Goal: Task Accomplishment & Management: Manage account settings

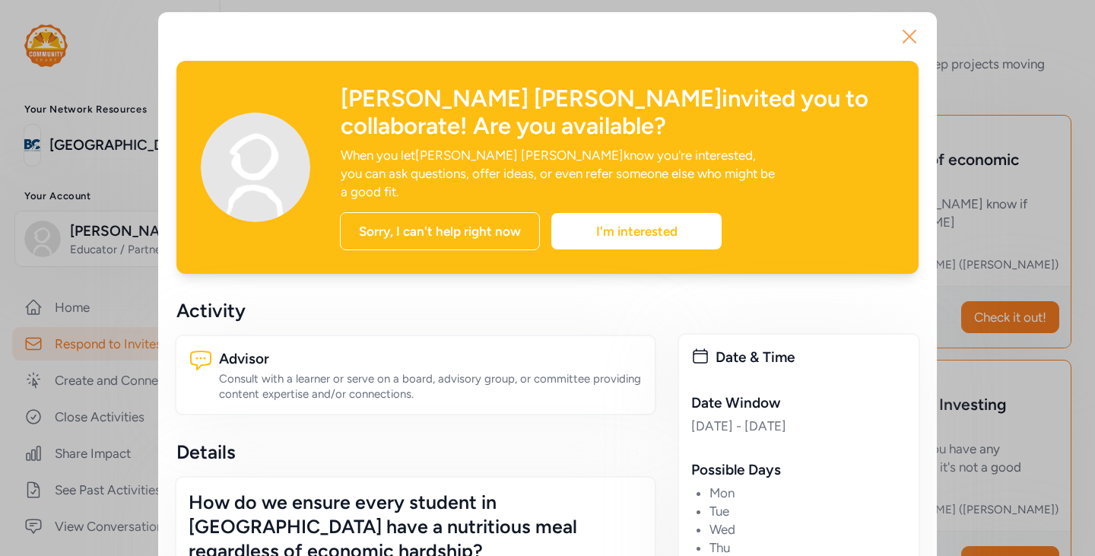
click at [905, 35] on icon "button" at bounding box center [909, 36] width 12 height 12
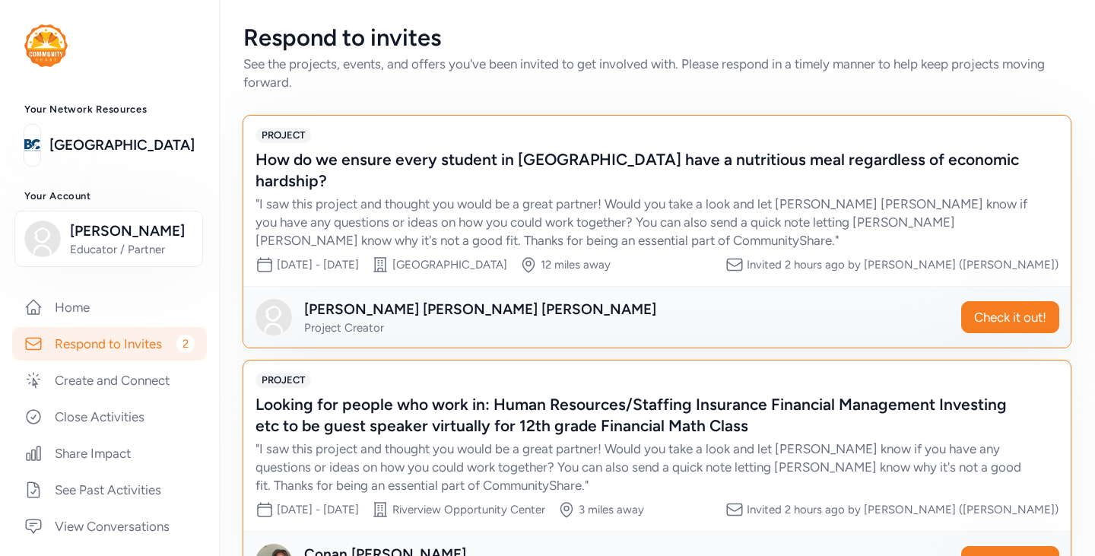
click at [37, 46] on img at bounding box center [45, 45] width 43 height 43
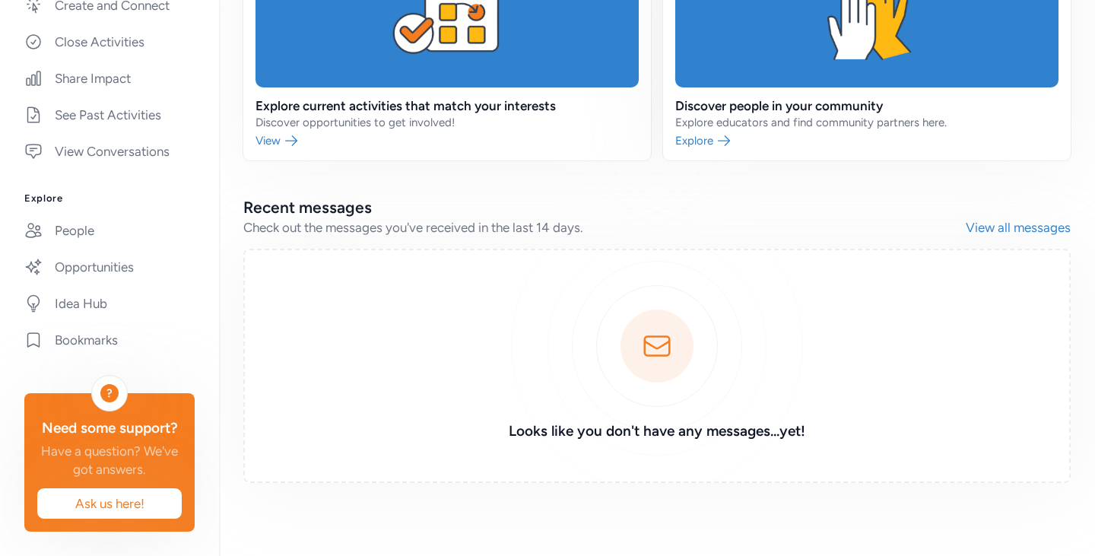
scroll to position [17, 0]
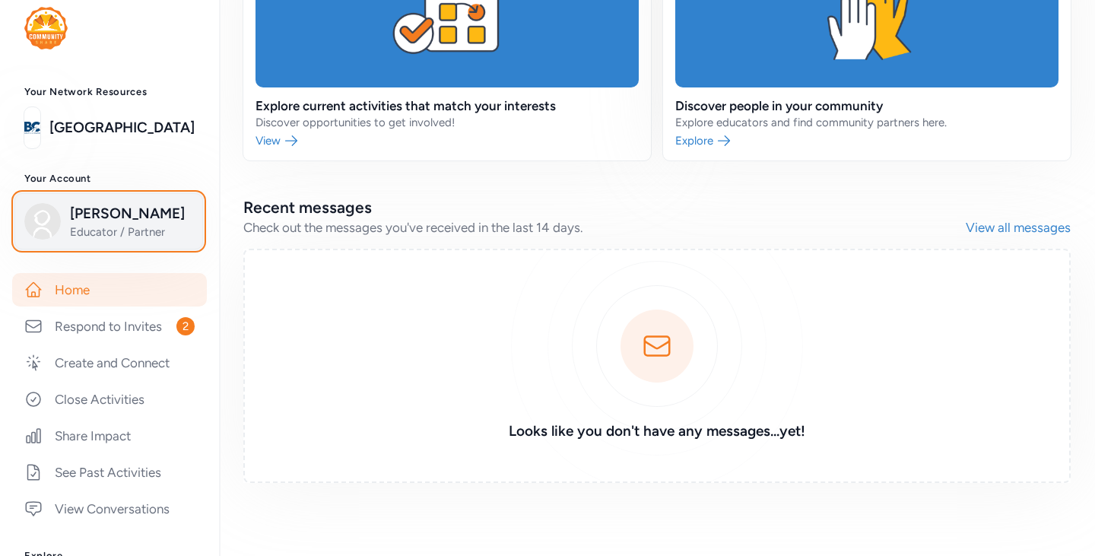
click at [119, 218] on span "[PERSON_NAME]" at bounding box center [131, 213] width 123 height 21
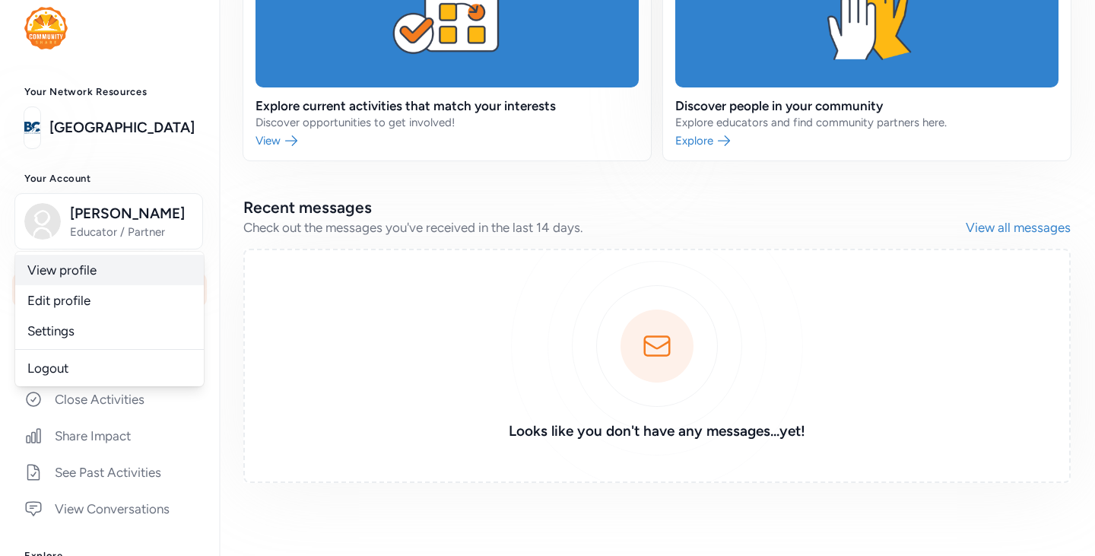
click at [64, 275] on link "View profile" at bounding box center [109, 270] width 189 height 30
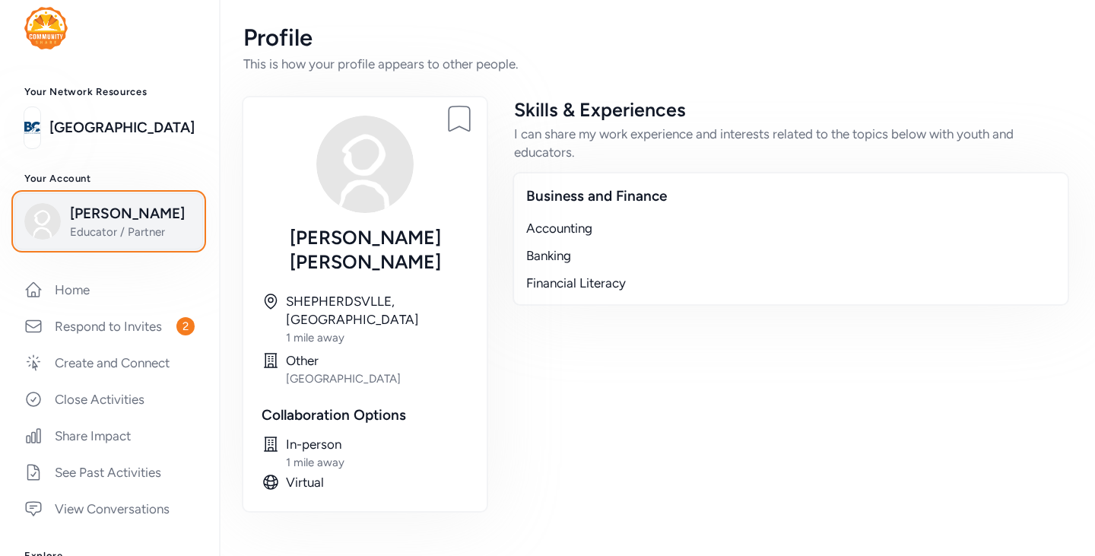
click at [102, 236] on span "Educator / Partner" at bounding box center [131, 231] width 123 height 15
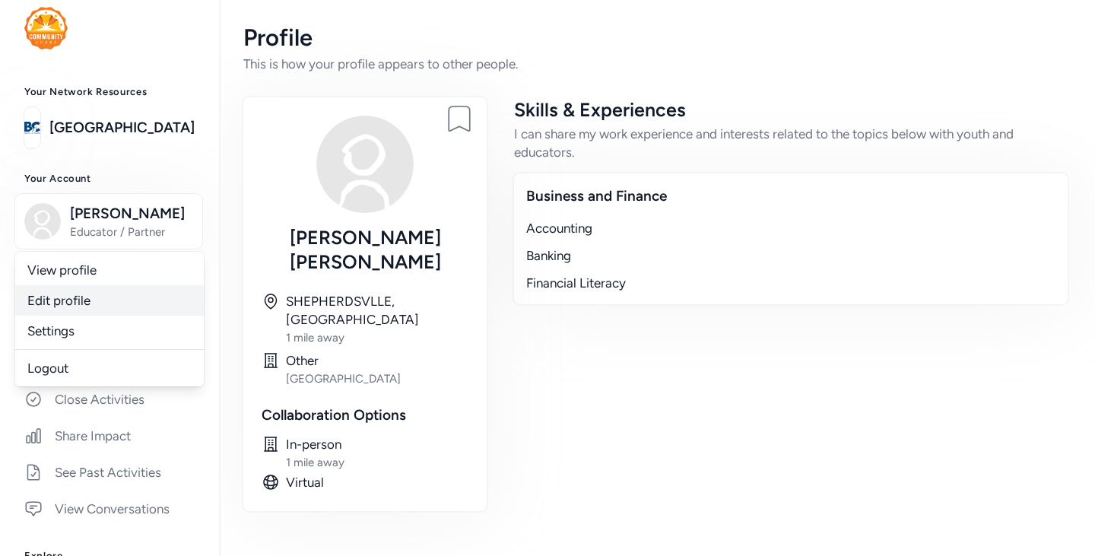
click at [65, 304] on link "Edit profile" at bounding box center [109, 300] width 189 height 30
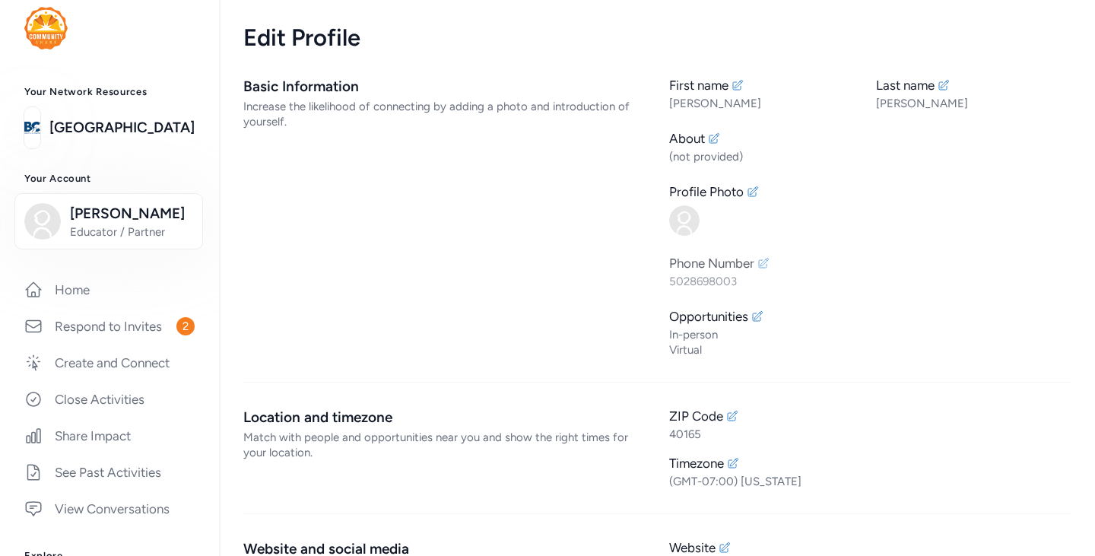
click at [760, 265] on icon at bounding box center [764, 263] width 10 height 10
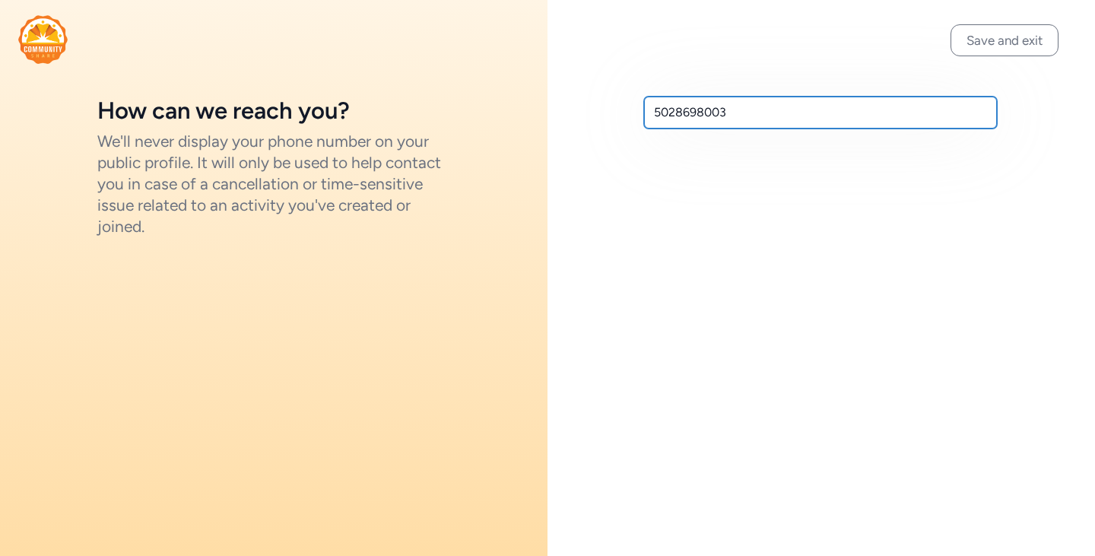
drag, startPoint x: 620, startPoint y: 125, endPoint x: 605, endPoint y: 127, distance: 14.5
click at [605, 127] on div "5028698003" at bounding box center [822, 112] width 548 height 225
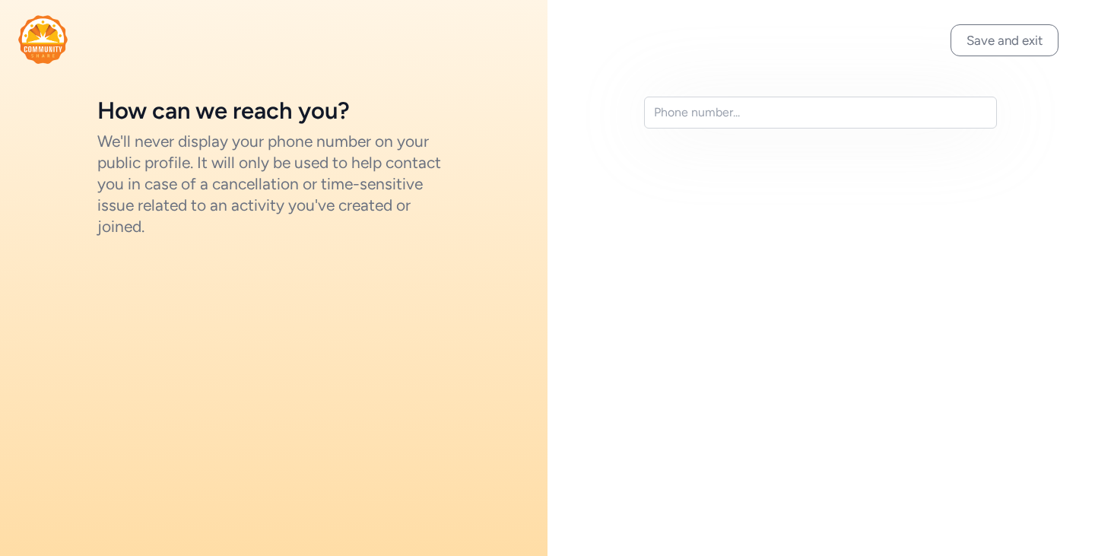
drag, startPoint x: 995, startPoint y: 41, endPoint x: 878, endPoint y: 49, distance: 118.2
click at [992, 41] on button "Save and exit" at bounding box center [1005, 40] width 108 height 32
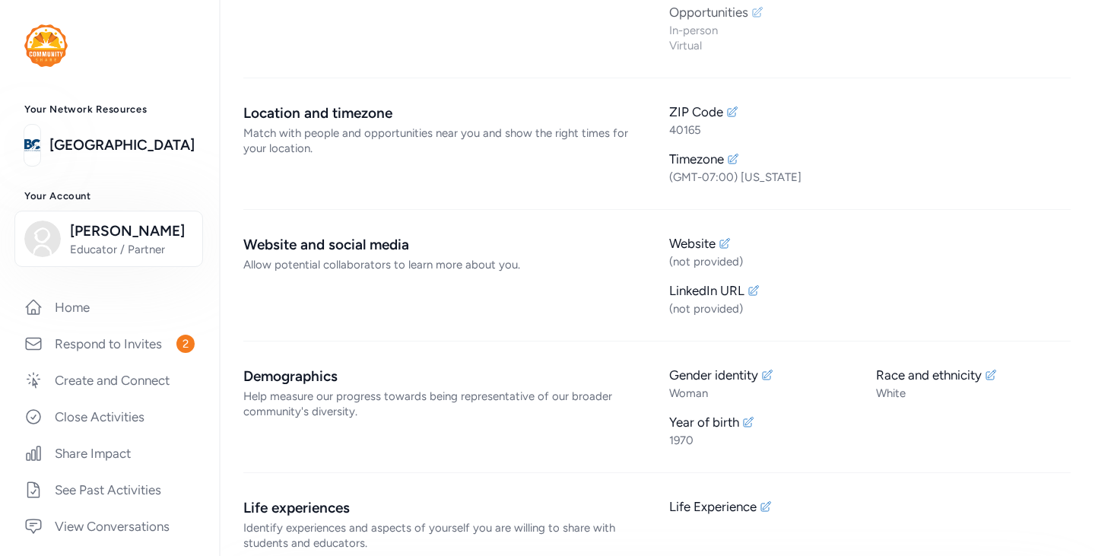
scroll to position [456, 0]
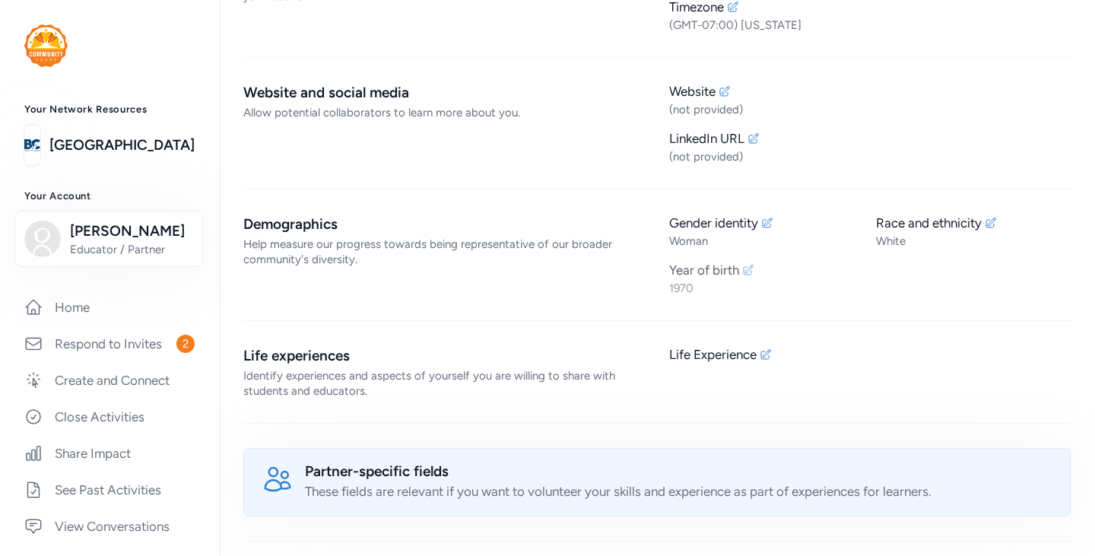
click at [744, 269] on icon at bounding box center [748, 270] width 12 height 12
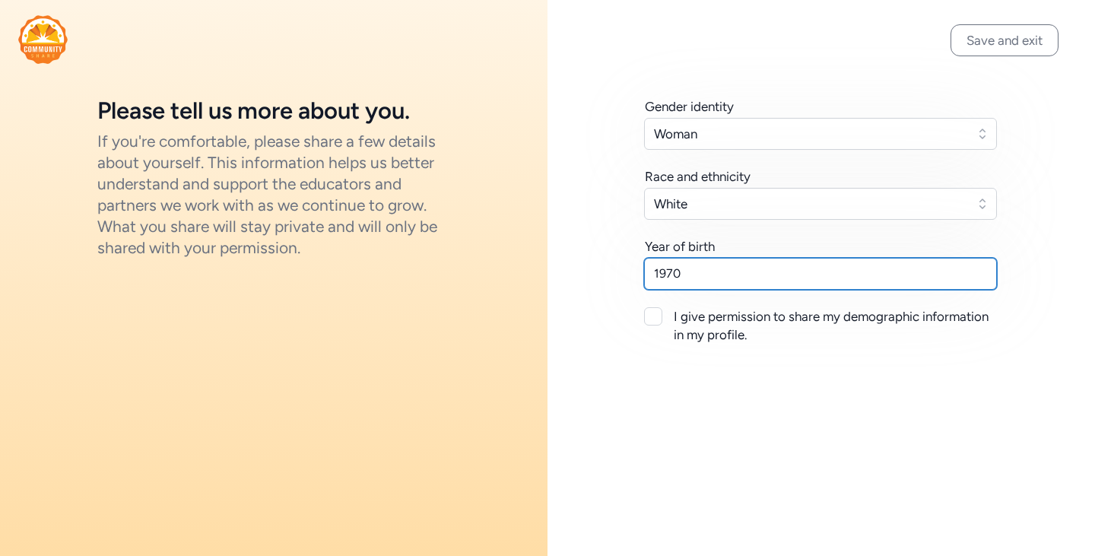
drag, startPoint x: 710, startPoint y: 273, endPoint x: 620, endPoint y: 279, distance: 90.7
click at [620, 279] on div "Gender identity Woman Race and ethnicity [DEMOGRAPHIC_DATA] Year of birth [DEMO…" at bounding box center [822, 220] width 548 height 441
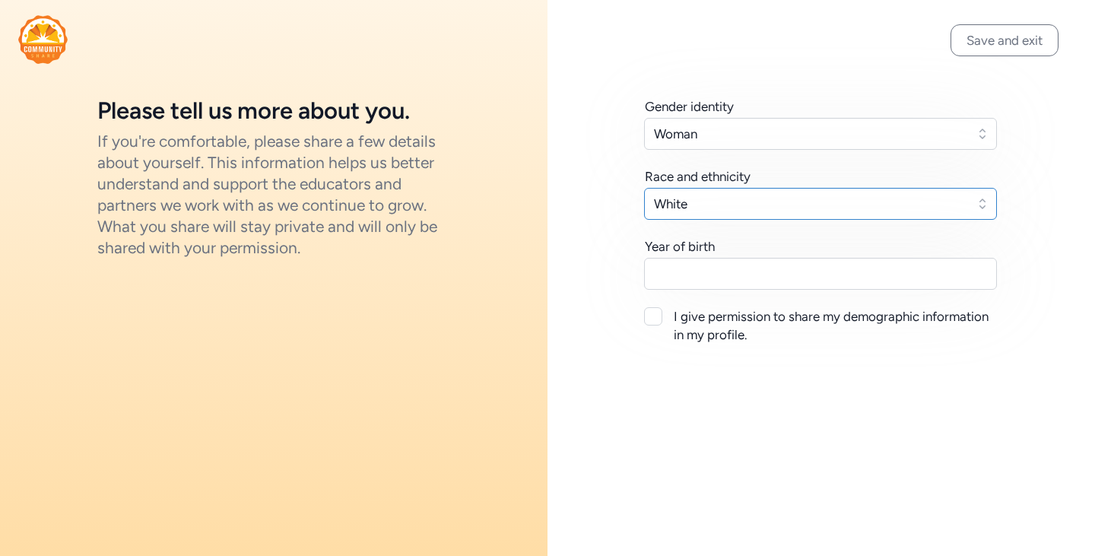
drag, startPoint x: 675, startPoint y: 207, endPoint x: 599, endPoint y: 210, distance: 76.1
click at [599, 210] on div "Gender identity Woman Race and ethnicity [DEMOGRAPHIC_DATA] Year of birth I giv…" at bounding box center [822, 220] width 548 height 441
click at [977, 196] on button "White" at bounding box center [820, 204] width 353 height 32
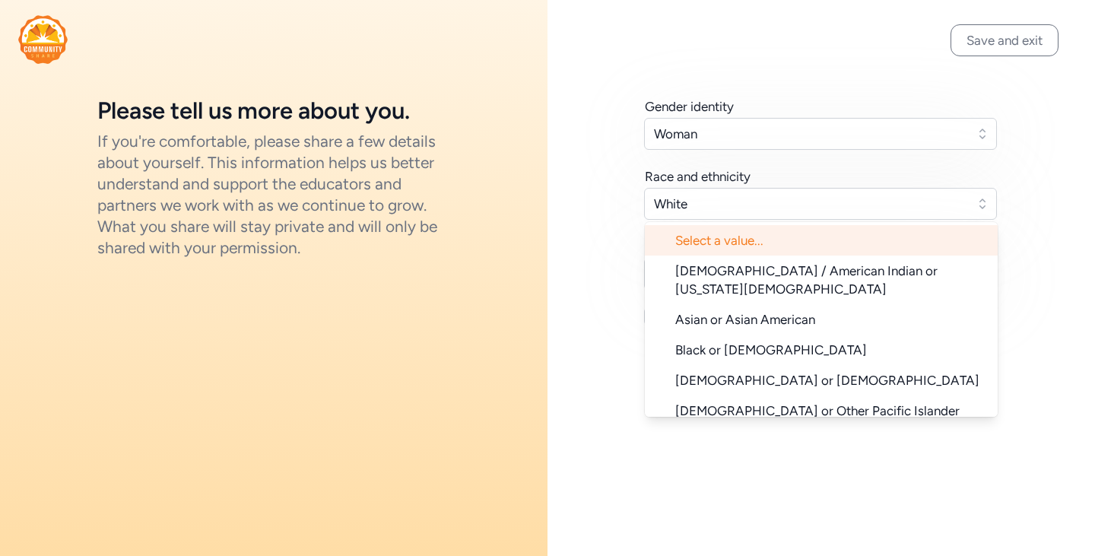
drag, startPoint x: 744, startPoint y: 243, endPoint x: 734, endPoint y: 209, distance: 34.9
click at [743, 243] on span "Select a value..." at bounding box center [830, 240] width 310 height 18
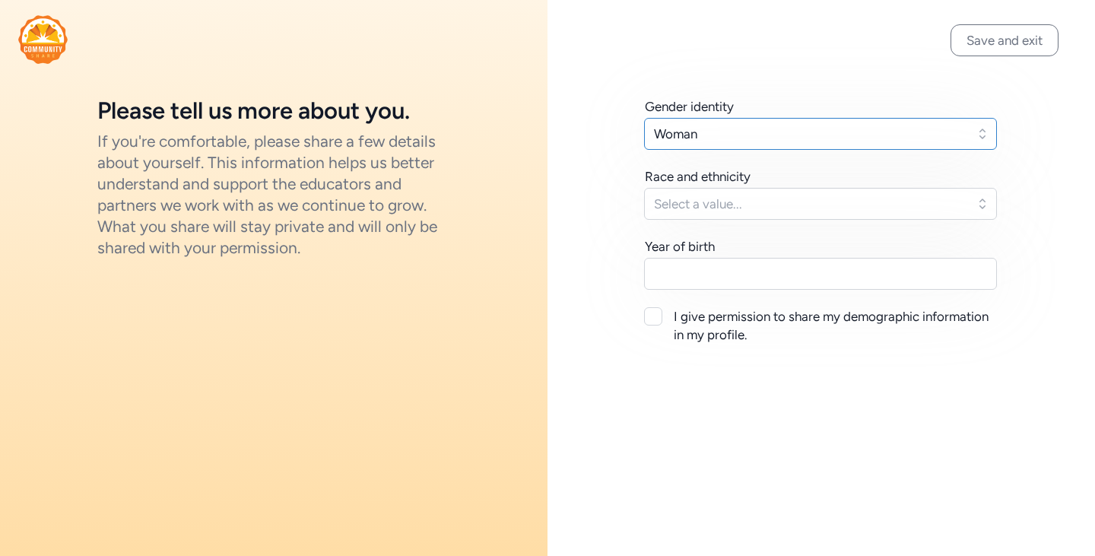
click at [978, 130] on button "Woman" at bounding box center [820, 134] width 353 height 32
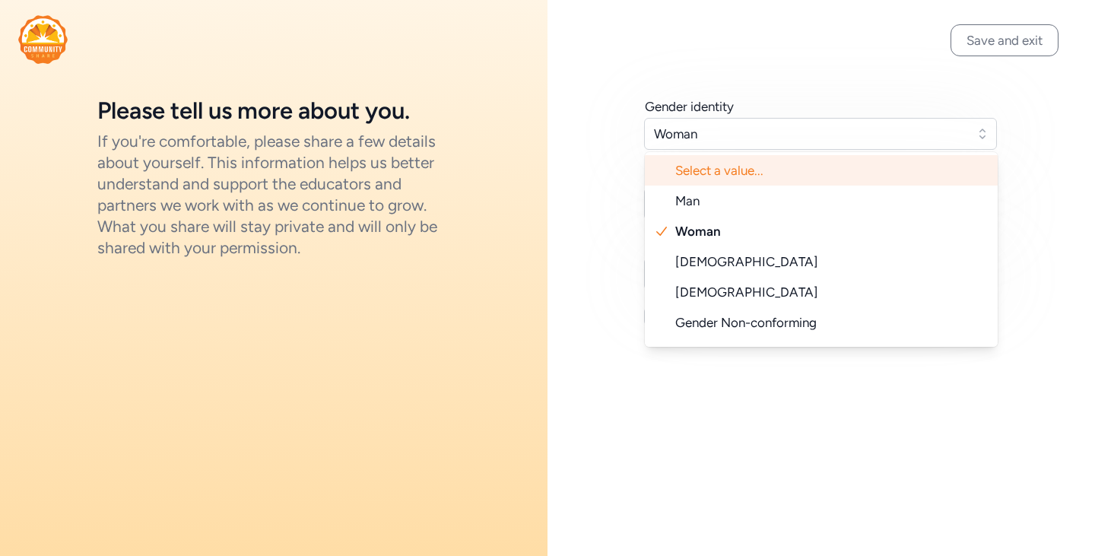
click at [760, 169] on span "Select a value..." at bounding box center [830, 170] width 310 height 18
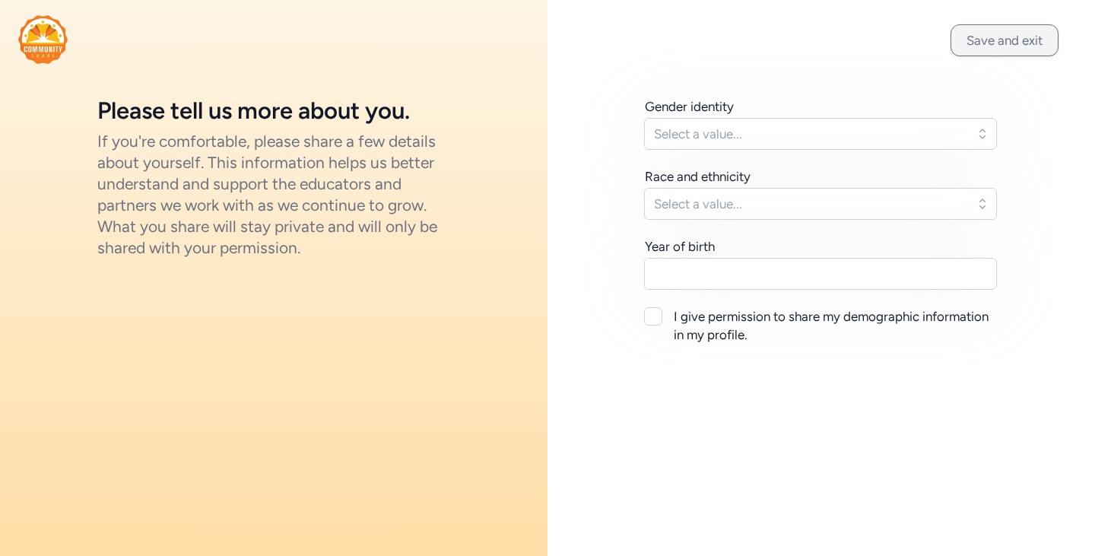
click at [1009, 38] on button "Save and exit" at bounding box center [1005, 40] width 108 height 32
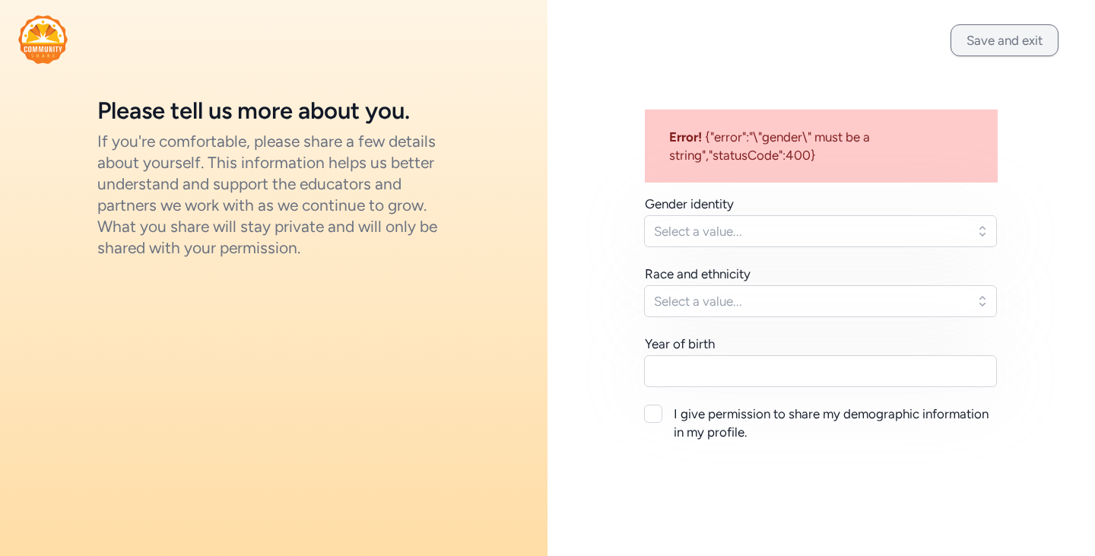
click at [993, 40] on button "Save and exit" at bounding box center [1005, 40] width 108 height 32
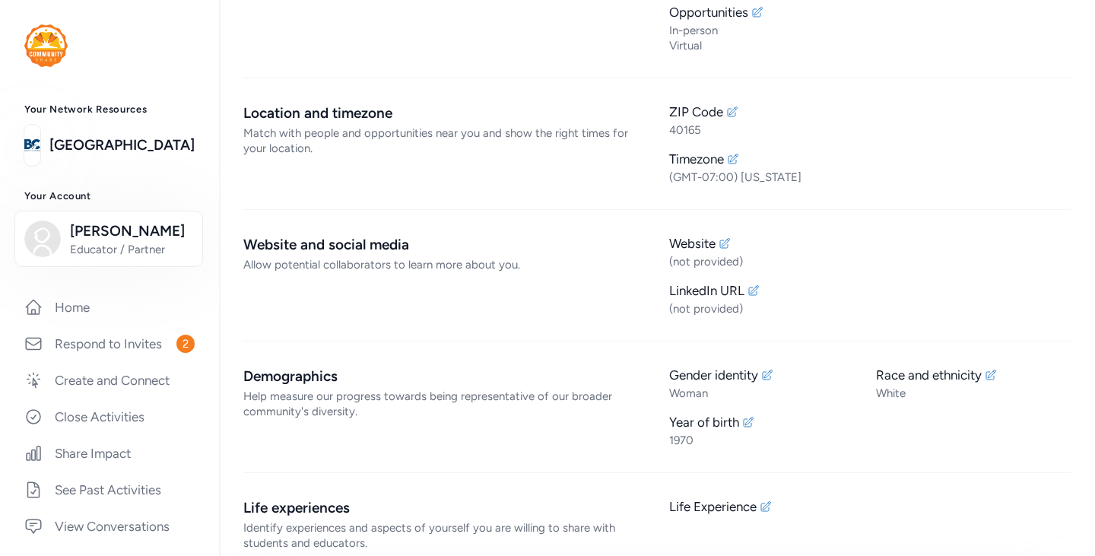
scroll to position [380, 0]
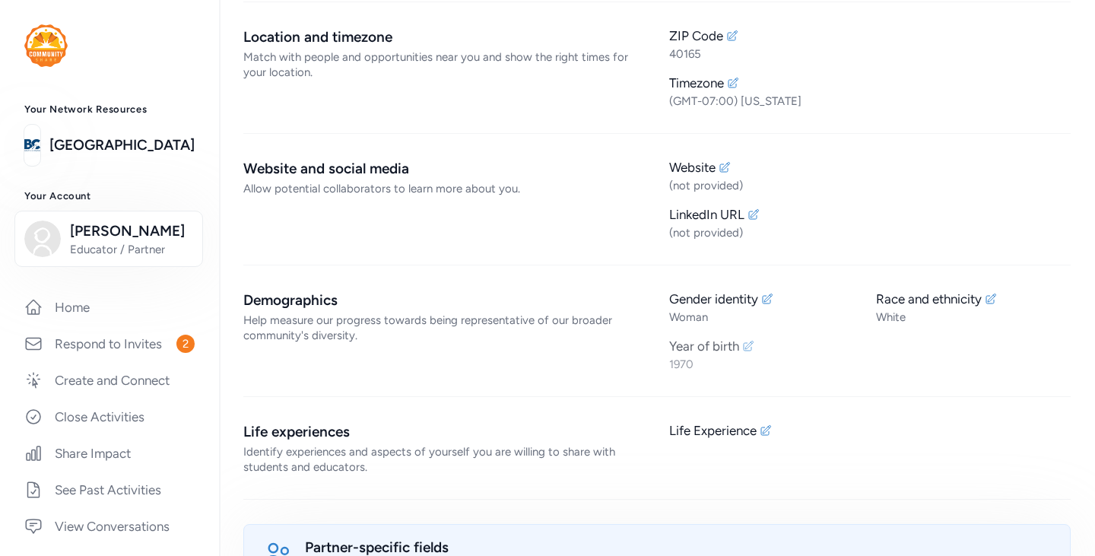
click at [746, 347] on icon at bounding box center [748, 346] width 12 height 12
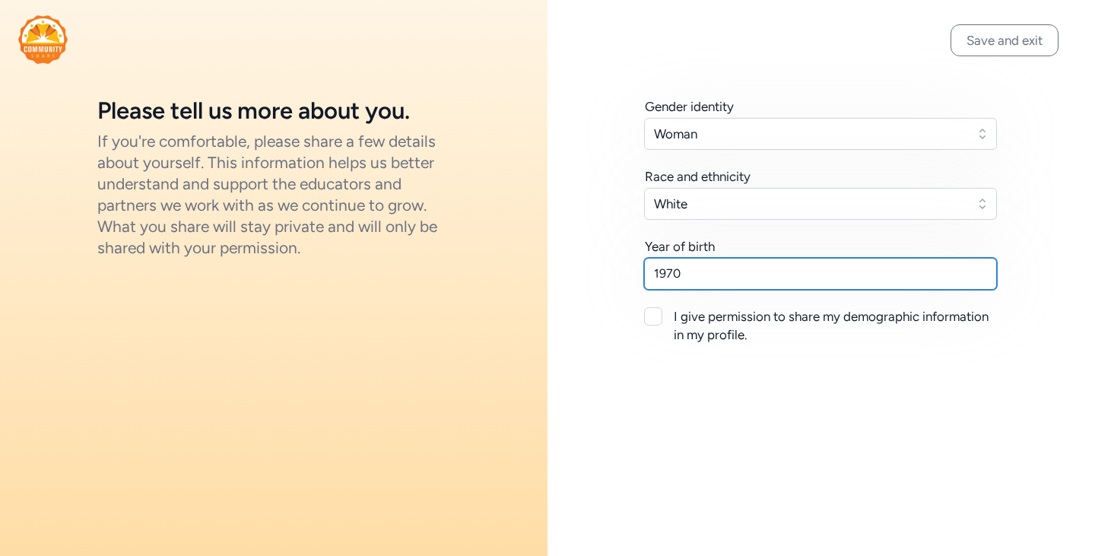
drag, startPoint x: 748, startPoint y: 285, endPoint x: 633, endPoint y: 280, distance: 115.7
click at [633, 280] on div "Gender identity Woman Race and ethnicity [DEMOGRAPHIC_DATA] Year of birth [DEMO…" at bounding box center [822, 220] width 548 height 441
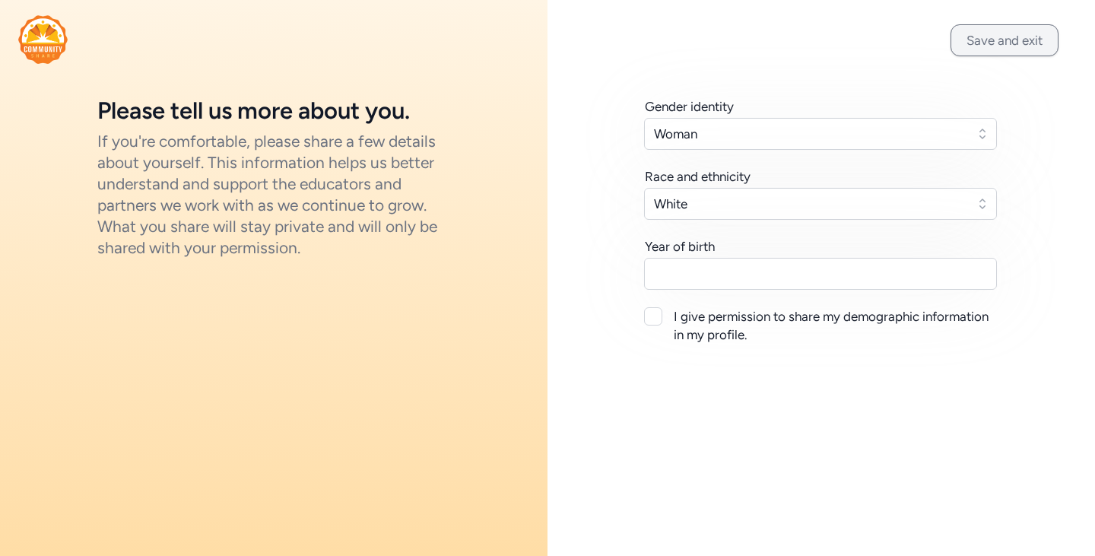
click at [1011, 42] on button "Save and exit" at bounding box center [1005, 40] width 108 height 32
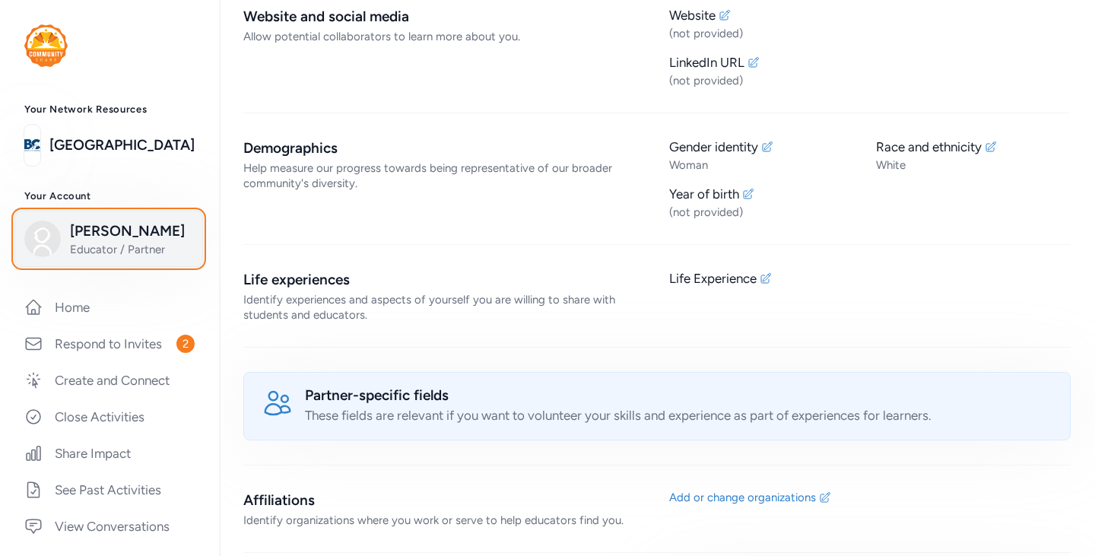
click at [105, 222] on span "[PERSON_NAME]" at bounding box center [131, 231] width 123 height 21
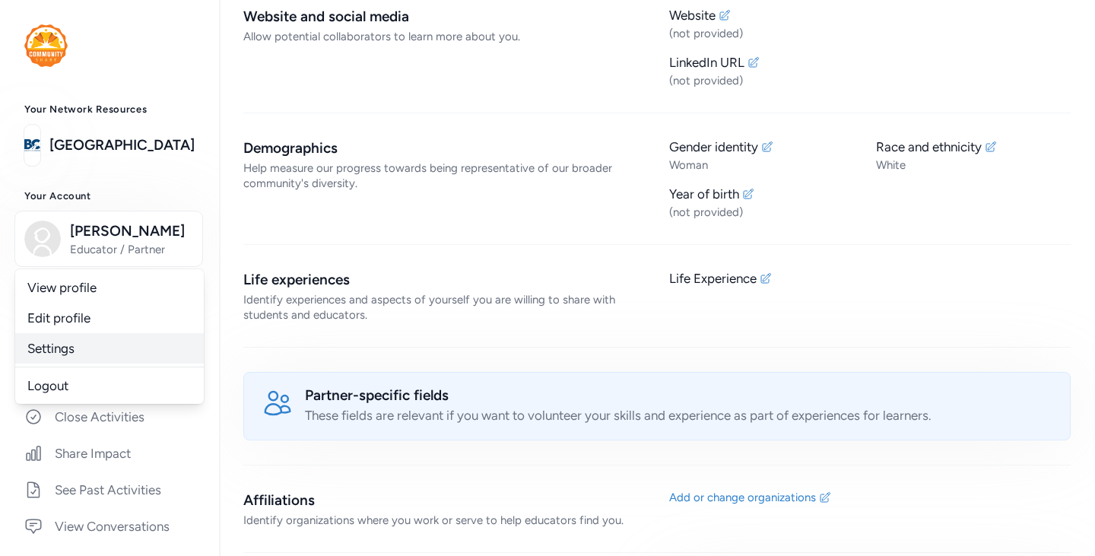
click at [69, 351] on link "Settings" at bounding box center [109, 348] width 189 height 30
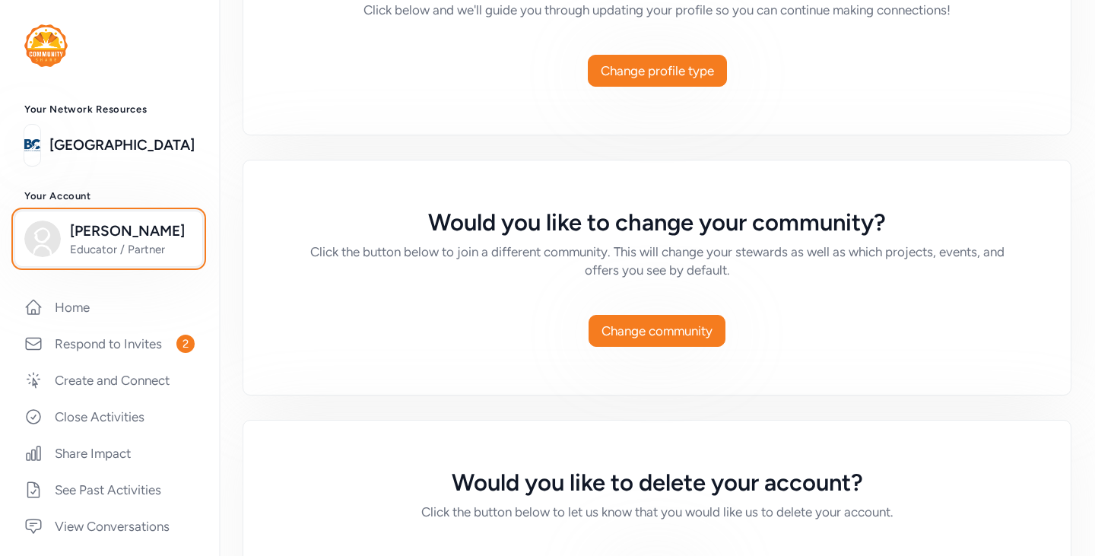
scroll to position [1170, 0]
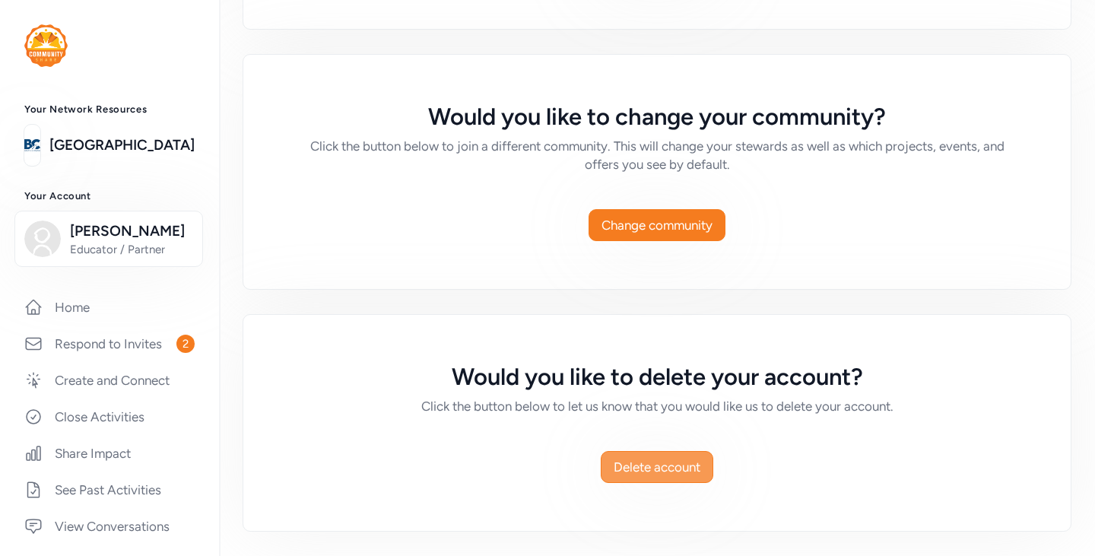
click at [665, 465] on span "Delete account" at bounding box center [657, 467] width 87 height 18
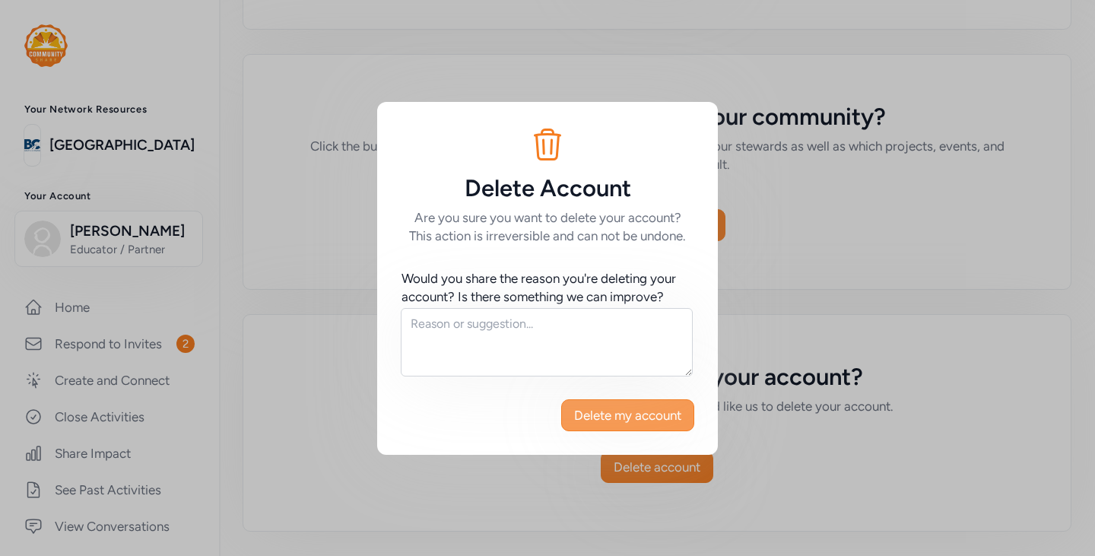
click at [631, 414] on span "Delete my account" at bounding box center [627, 415] width 107 height 18
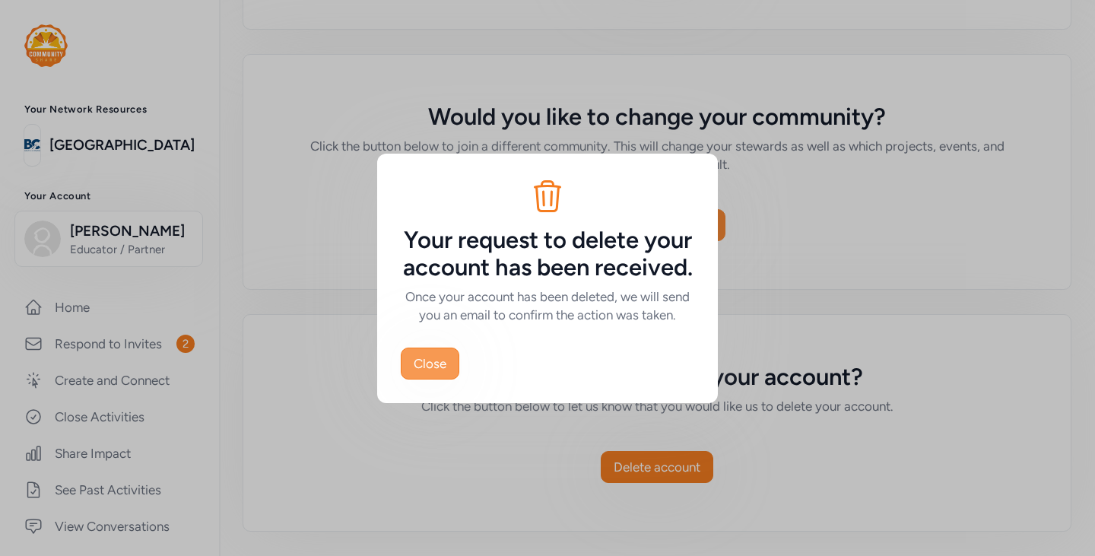
click at [433, 373] on span "Close" at bounding box center [430, 363] width 33 height 18
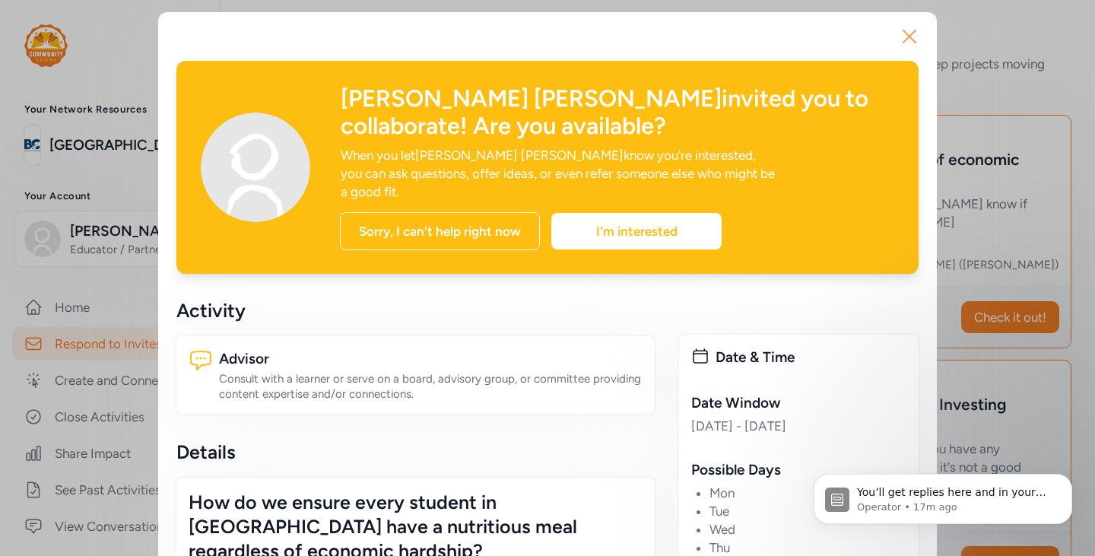
click at [906, 33] on icon "button" at bounding box center [909, 36] width 24 height 24
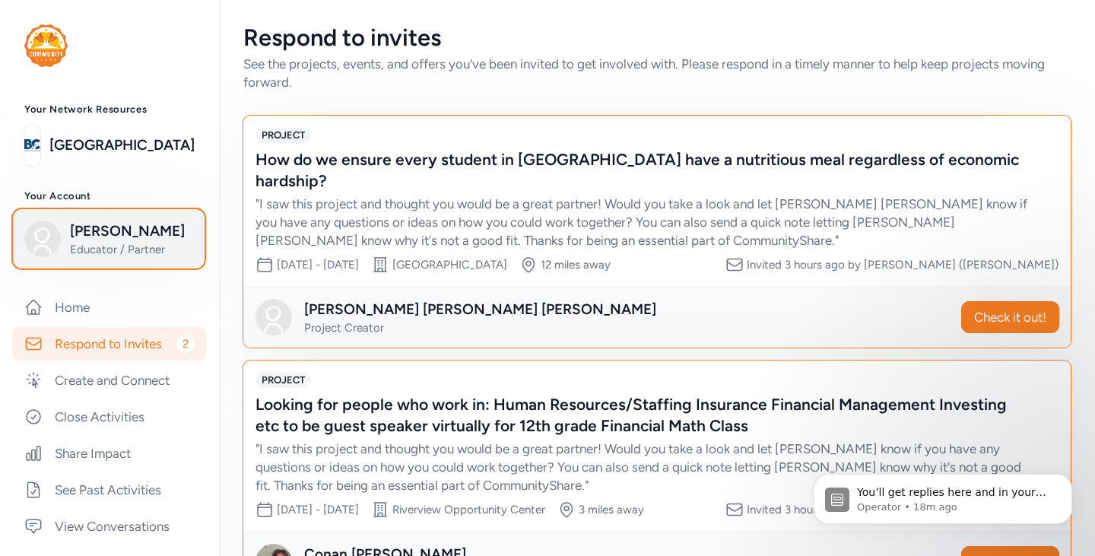
click at [127, 229] on span "[PERSON_NAME]" at bounding box center [131, 231] width 123 height 21
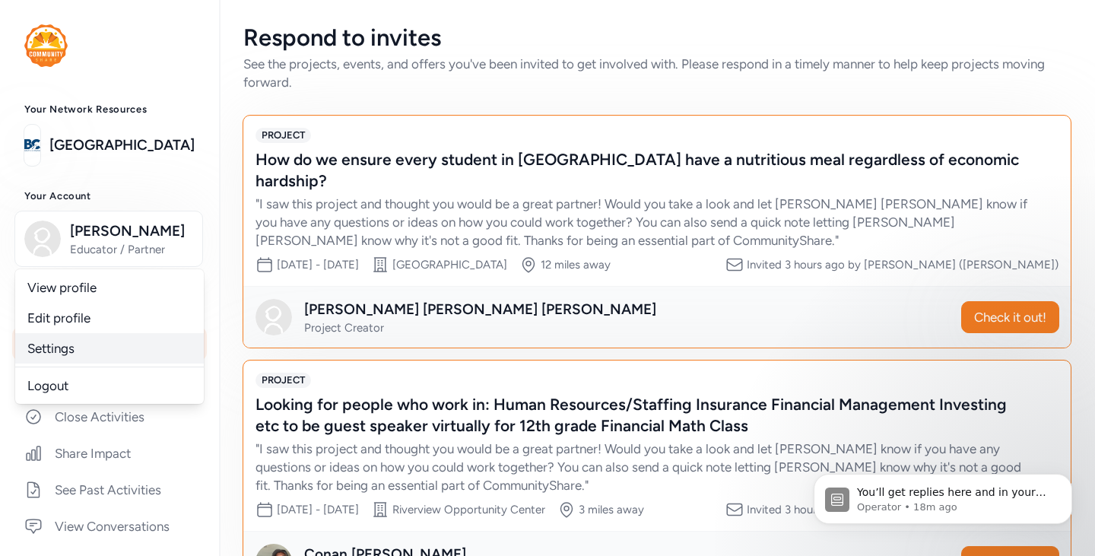
click at [72, 350] on link "Settings" at bounding box center [109, 348] width 189 height 30
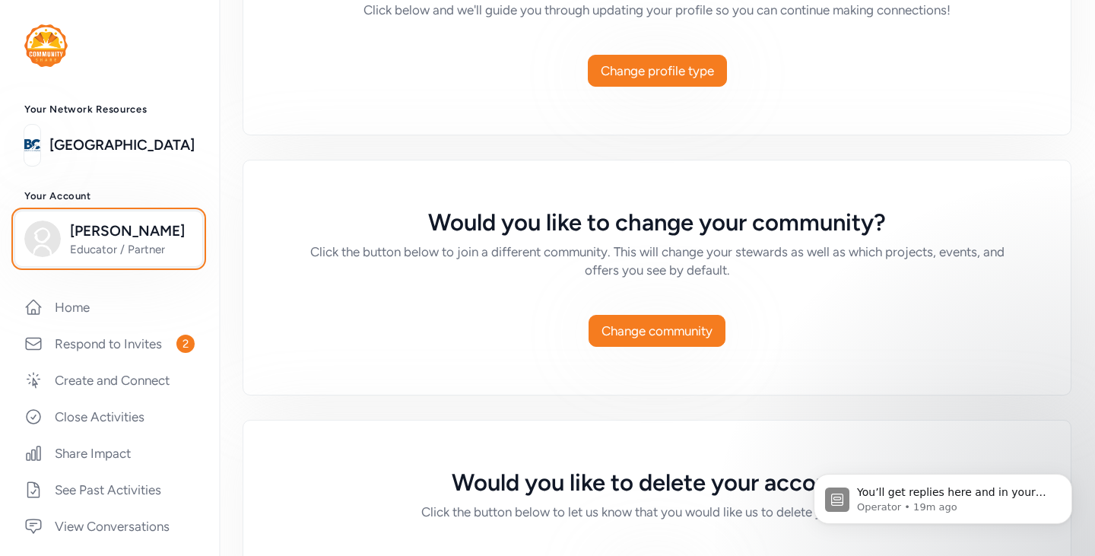
scroll to position [1170, 0]
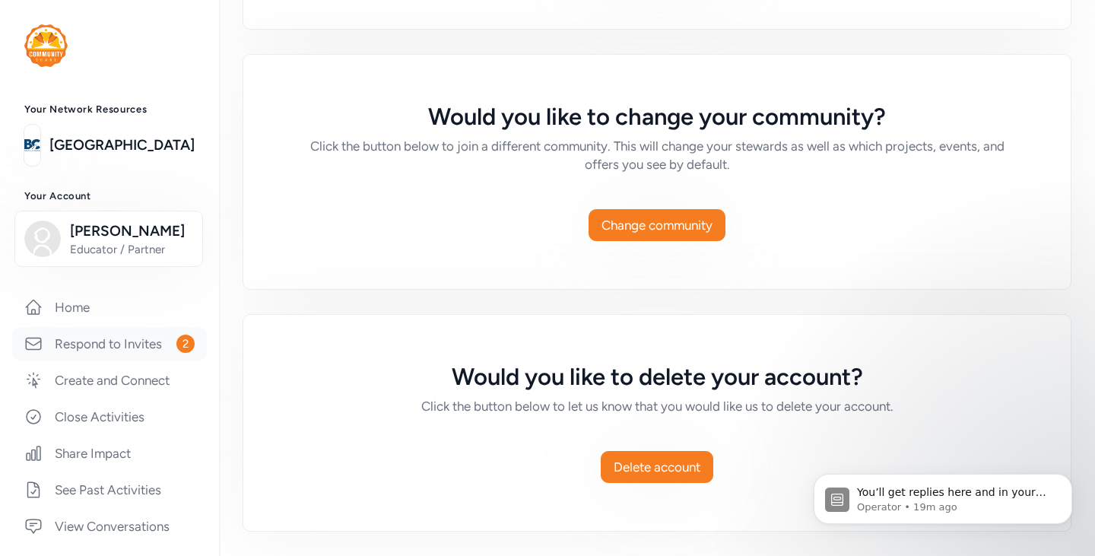
click at [101, 341] on link "Respond to Invites 2" at bounding box center [109, 343] width 195 height 33
